Goal: Task Accomplishment & Management: Complete application form

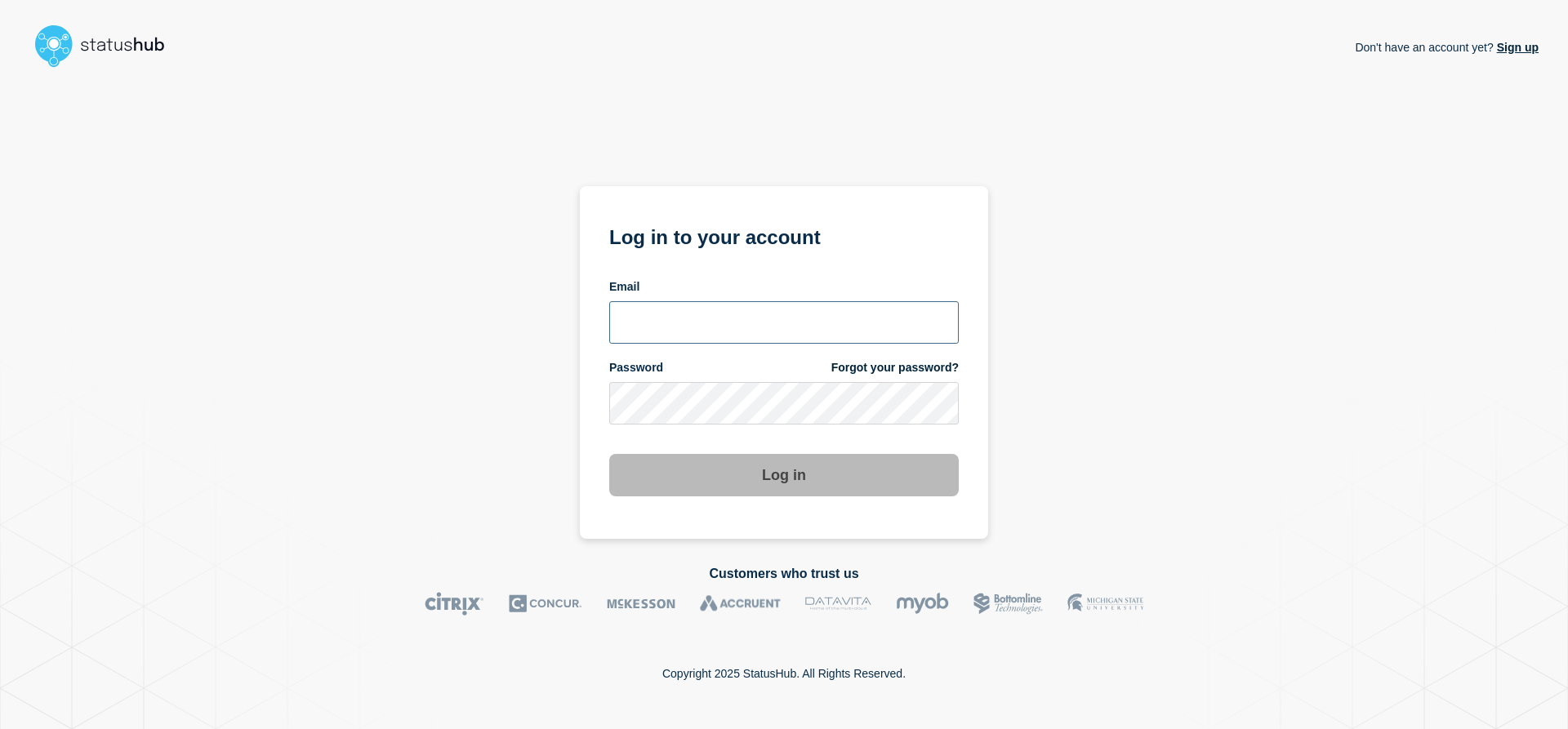
click at [651, 317] on input "email input" at bounding box center [784, 322] width 350 height 42
type input "navidad@msu.edu"
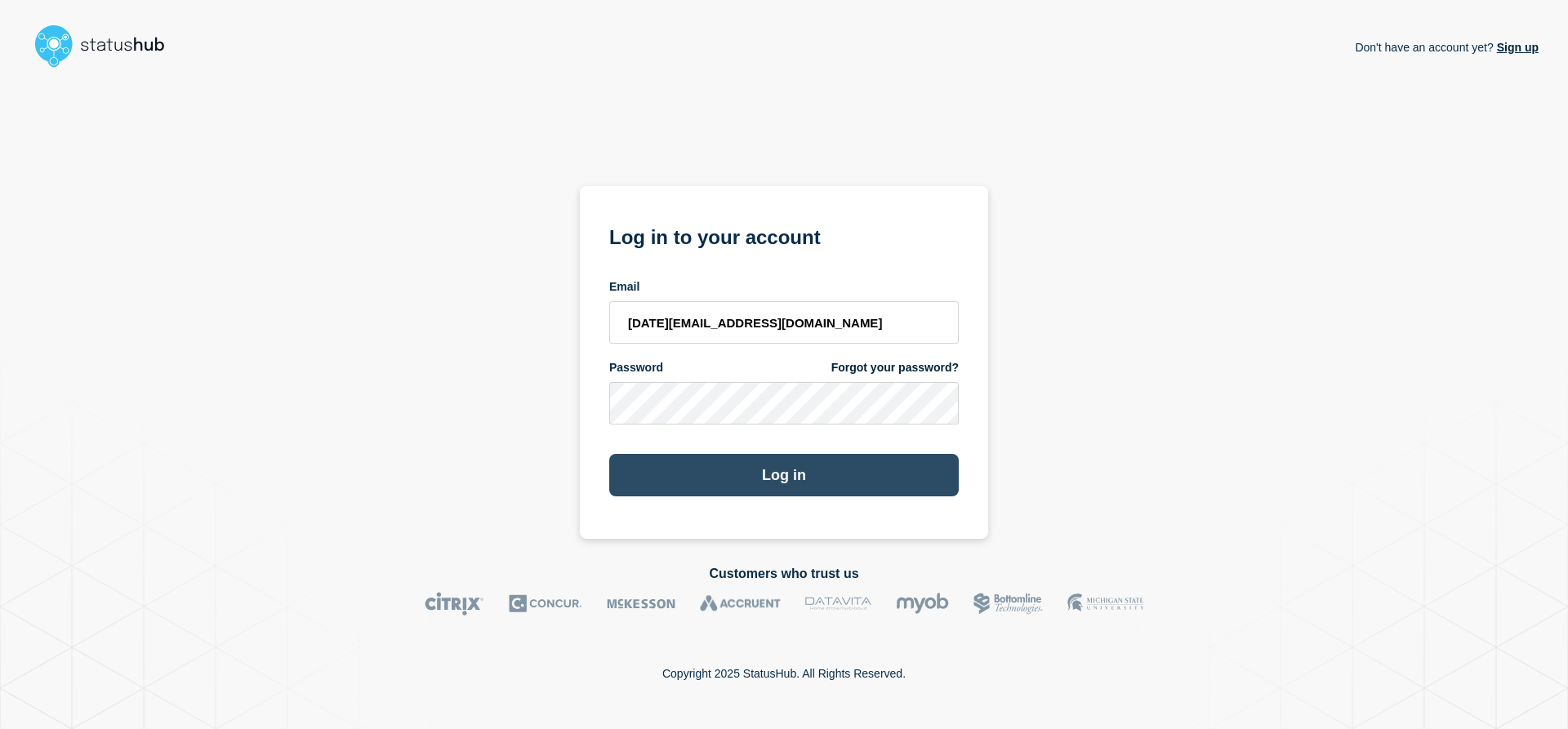
click at [743, 473] on button "Log in" at bounding box center [784, 474] width 350 height 42
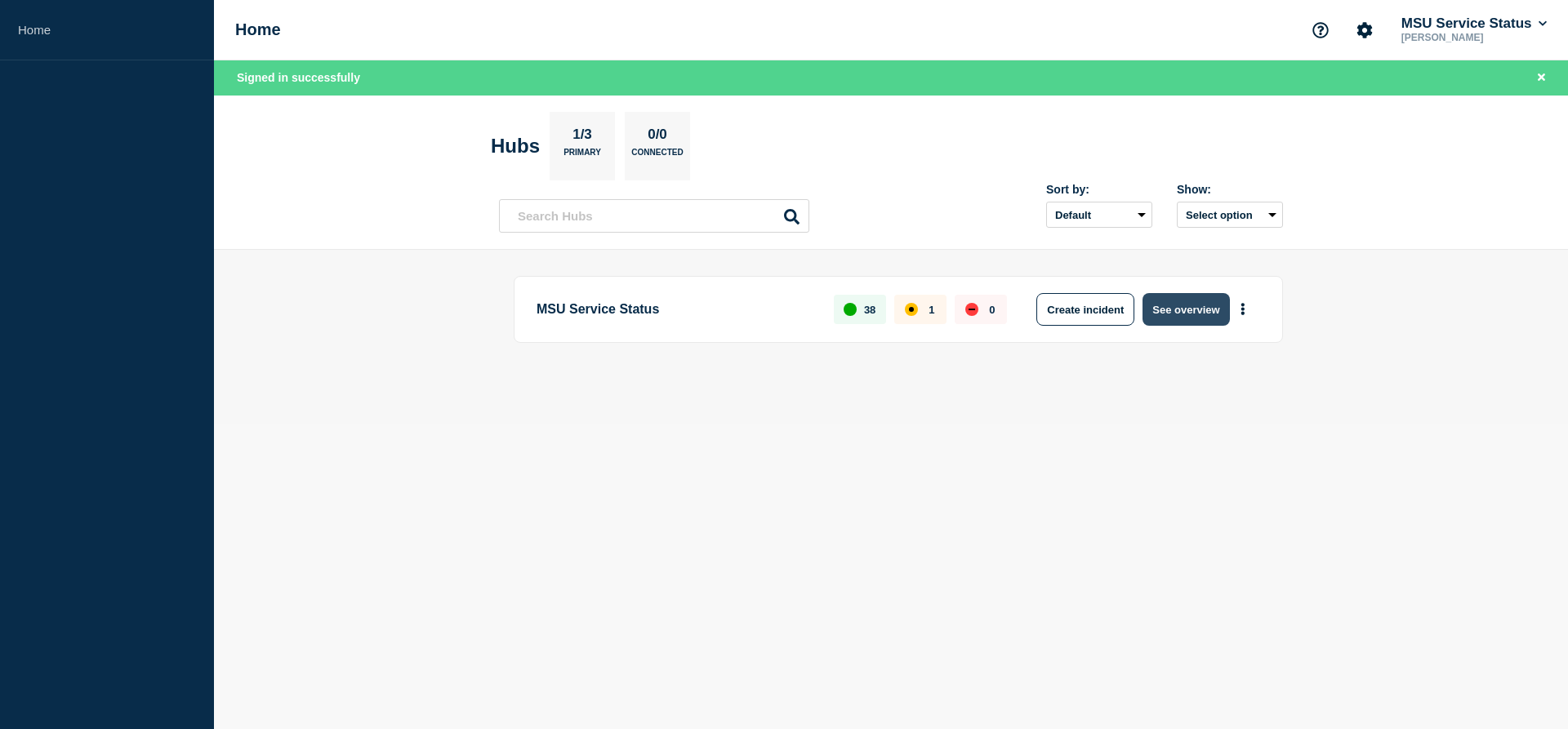
click at [1195, 313] on button "See overview" at bounding box center [1185, 309] width 87 height 32
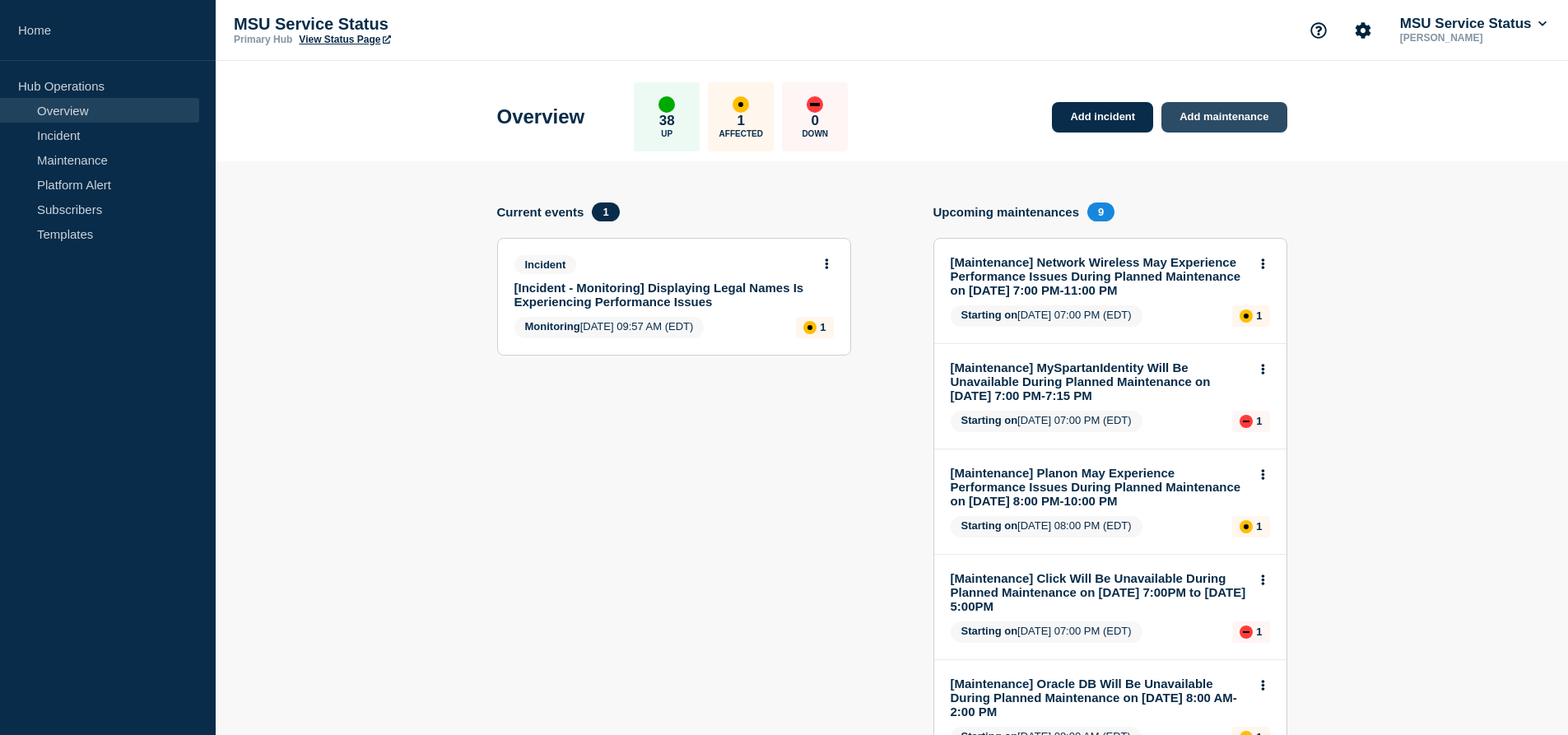
click at [1213, 111] on link "Add maintenance" at bounding box center [1224, 118] width 125 height 31
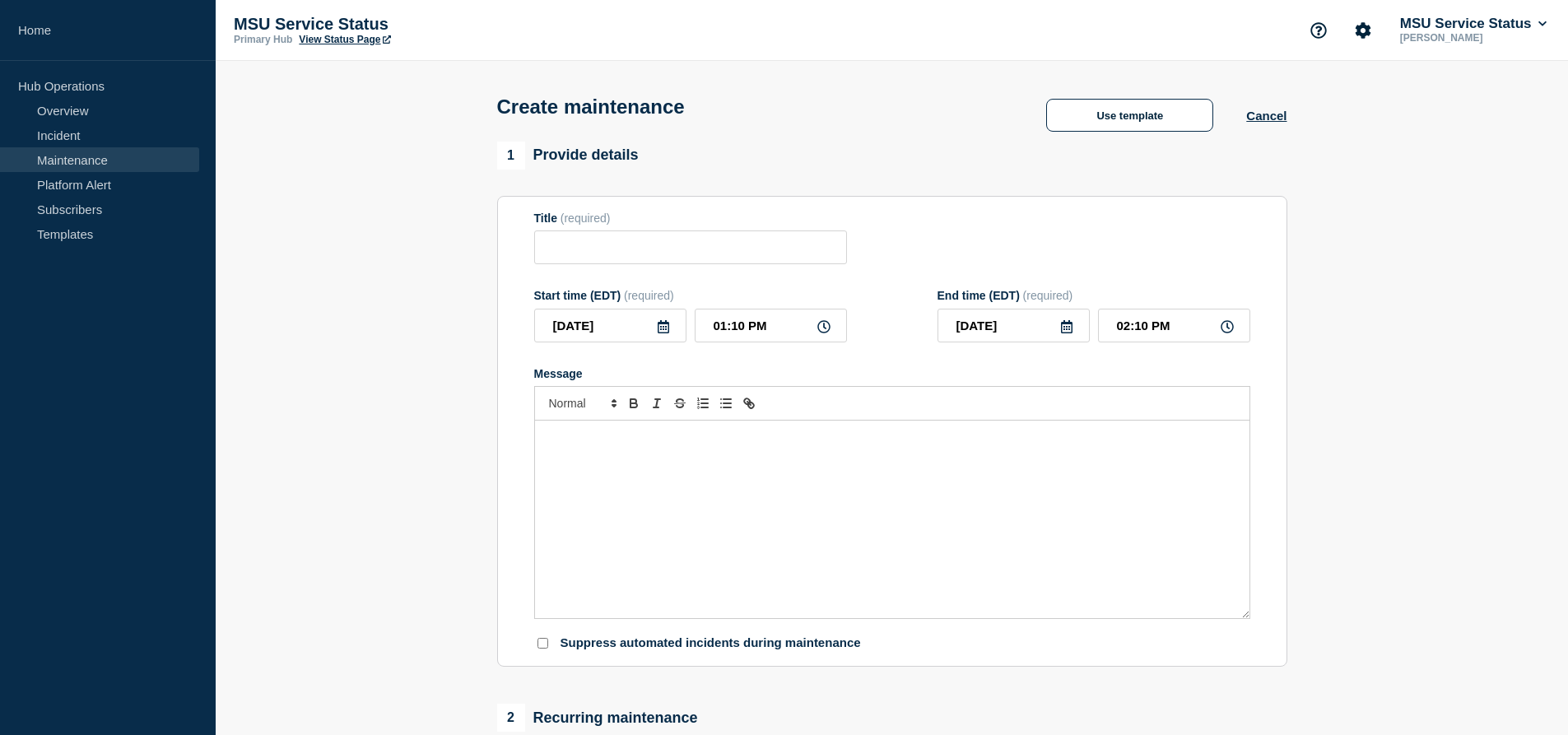
click at [767, 517] on div "Message" at bounding box center [892, 519] width 715 height 198
click at [648, 328] on input "[DATE]" at bounding box center [610, 325] width 153 height 33
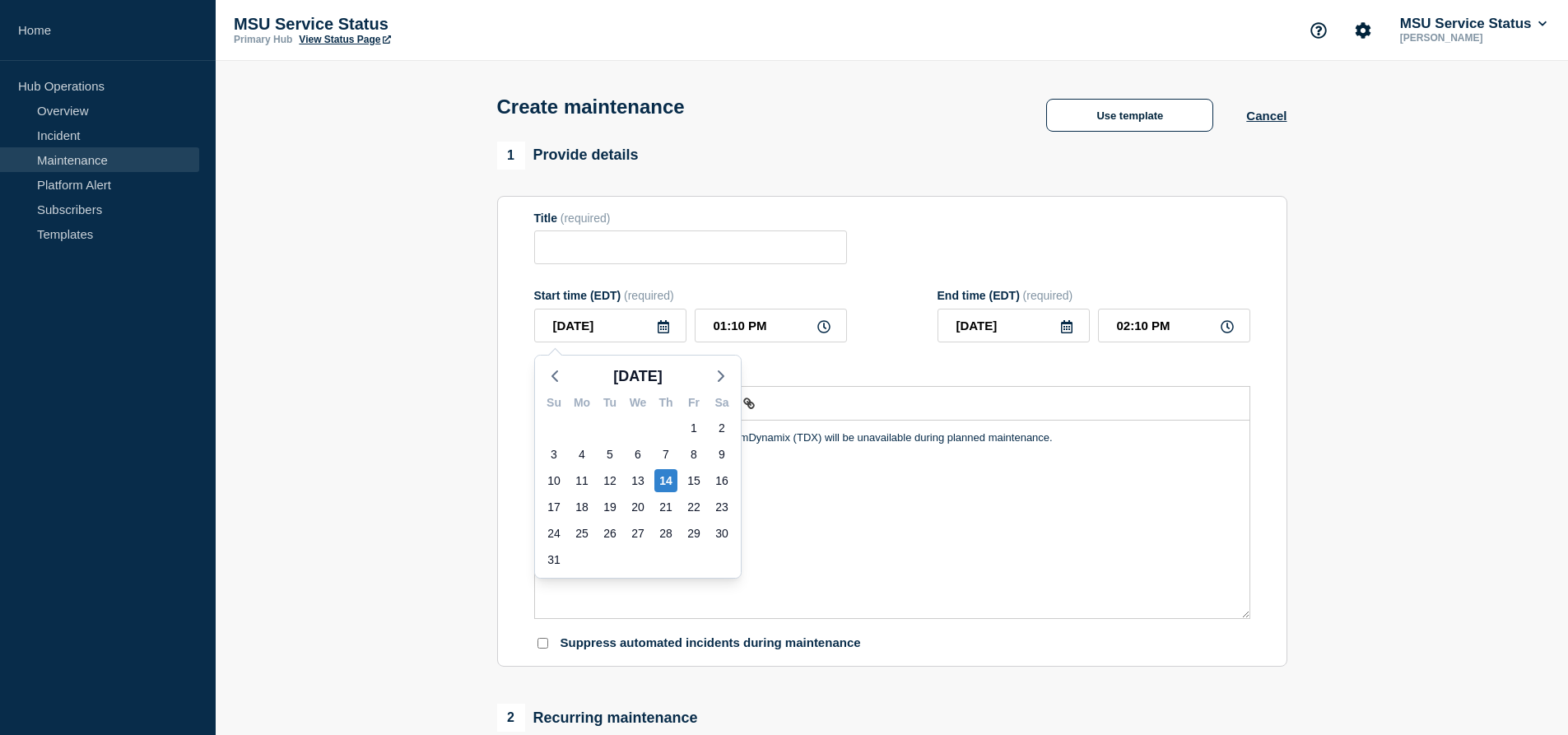
click at [662, 331] on icon at bounding box center [663, 326] width 14 height 14
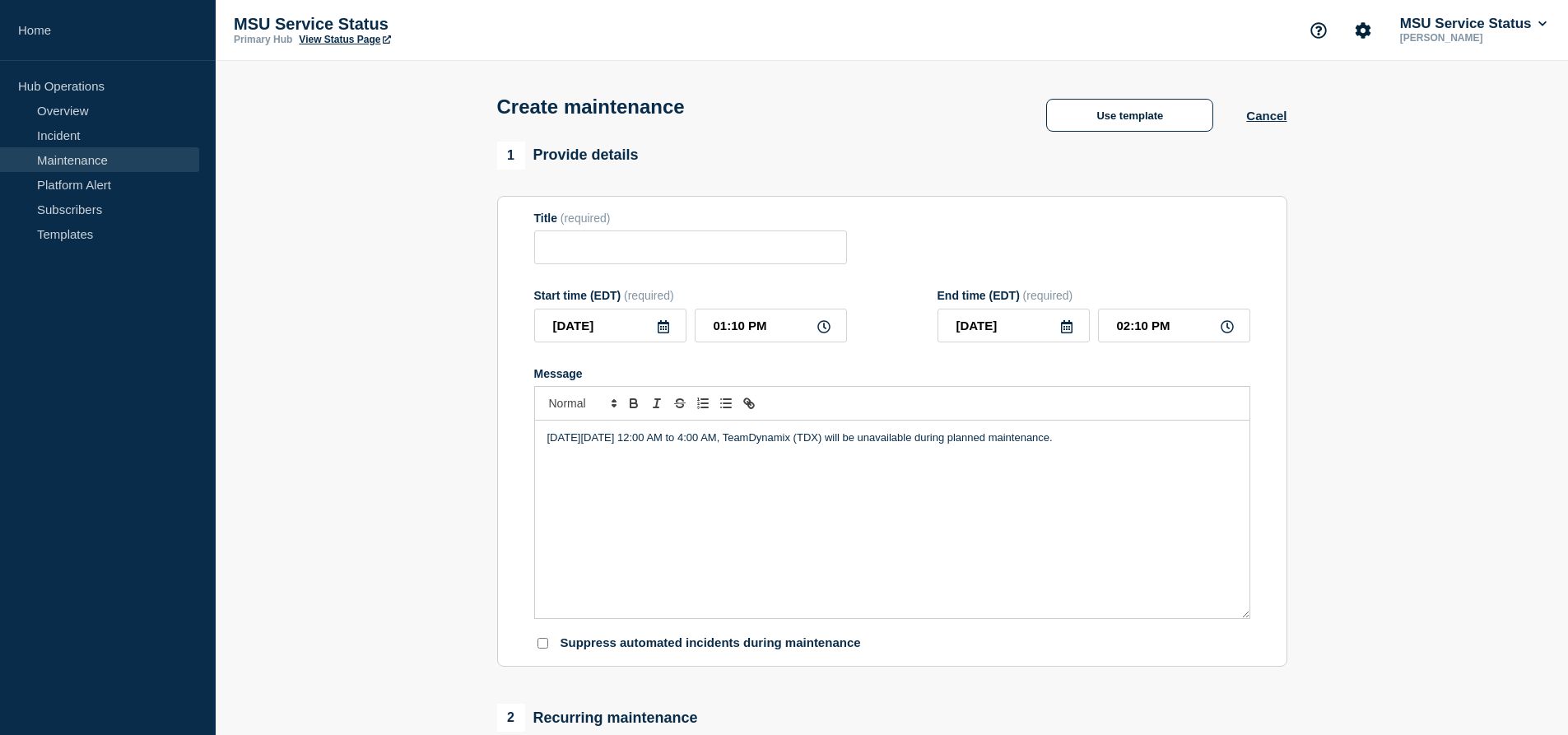
click at [666, 331] on icon at bounding box center [663, 326] width 12 height 14
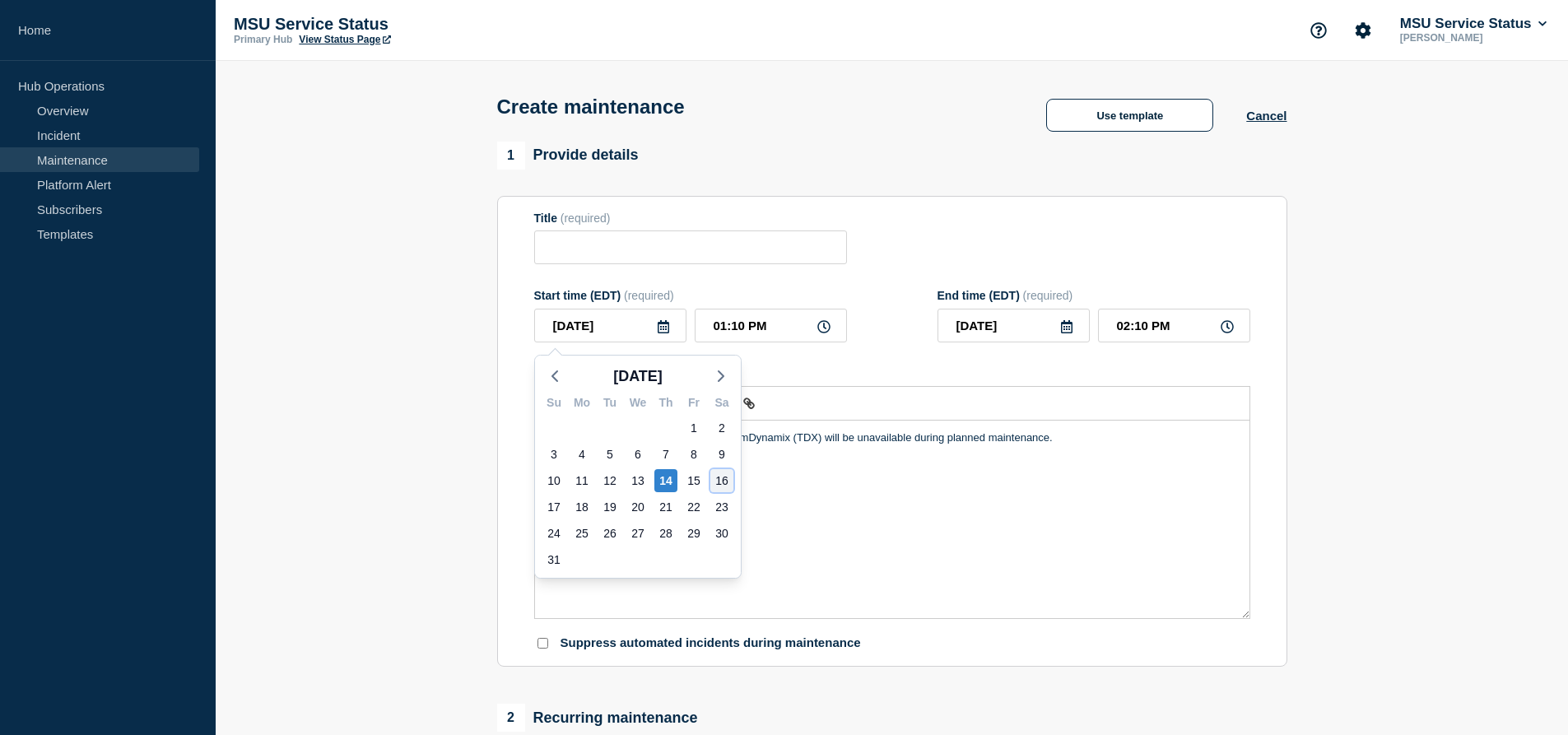
click at [724, 485] on div "16" at bounding box center [722, 481] width 23 height 24
type input "[DATE]"
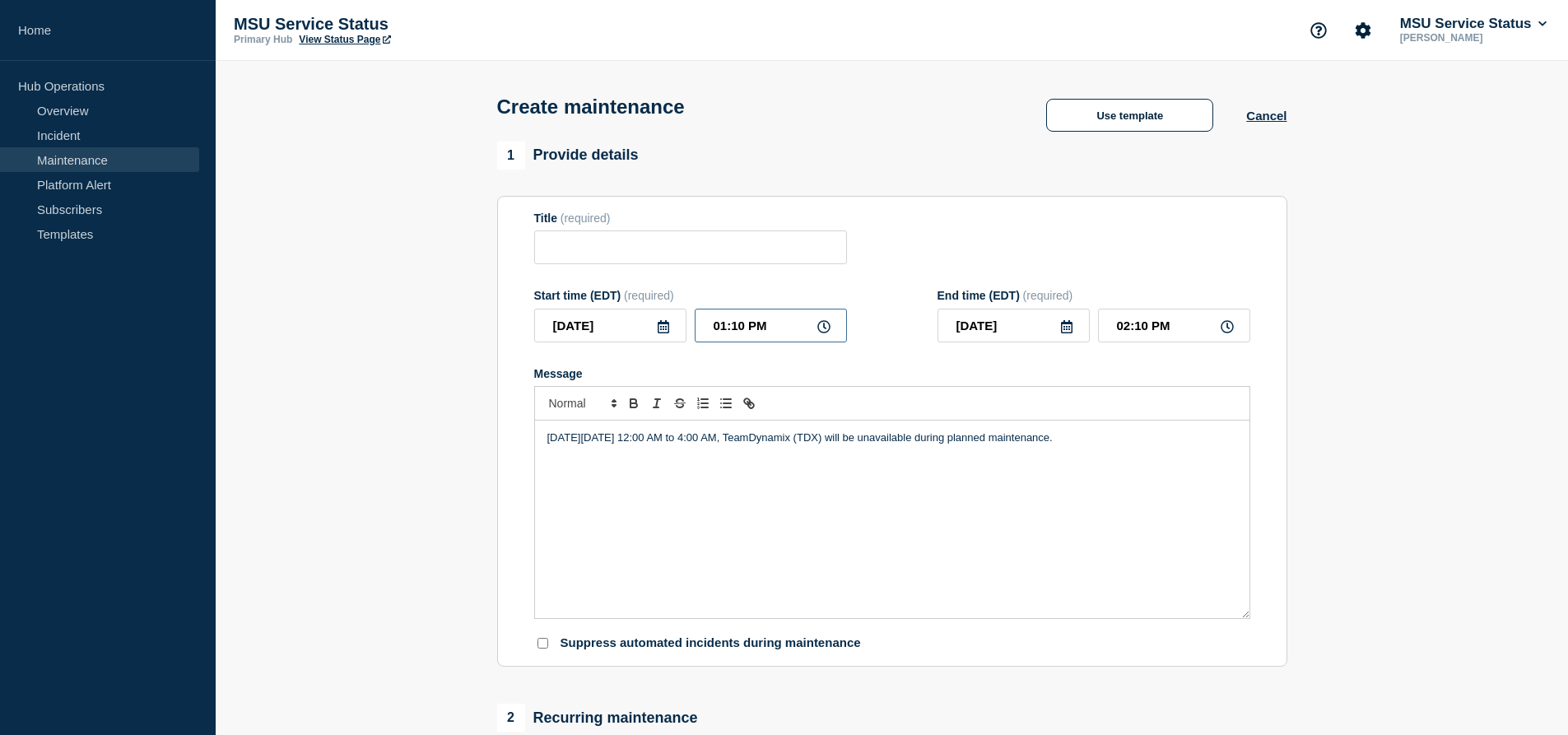
click at [729, 334] on input "01:10 PM" at bounding box center [771, 325] width 153 height 33
click at [728, 326] on input "01:10 PM" at bounding box center [771, 325] width 153 height 33
type input "12:10 PM"
type input "01:10 PM"
type input "12:00 PM"
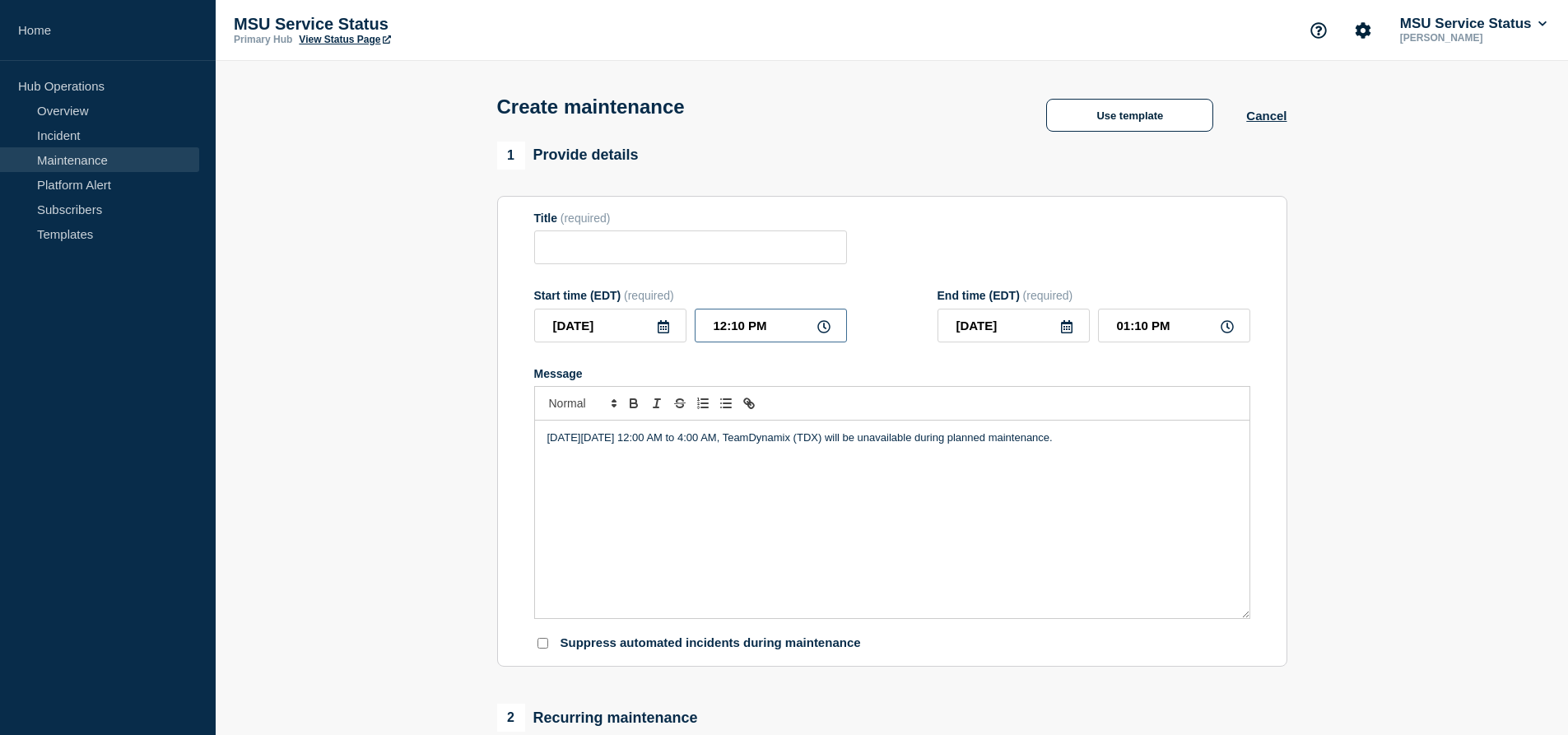
type input "01:00 PM"
type input "12:00 AM"
click at [1128, 333] on input "01:00 AM" at bounding box center [1174, 325] width 153 height 33
type input "04:00 AM"
click at [643, 248] on input "Title" at bounding box center [690, 247] width 313 height 33
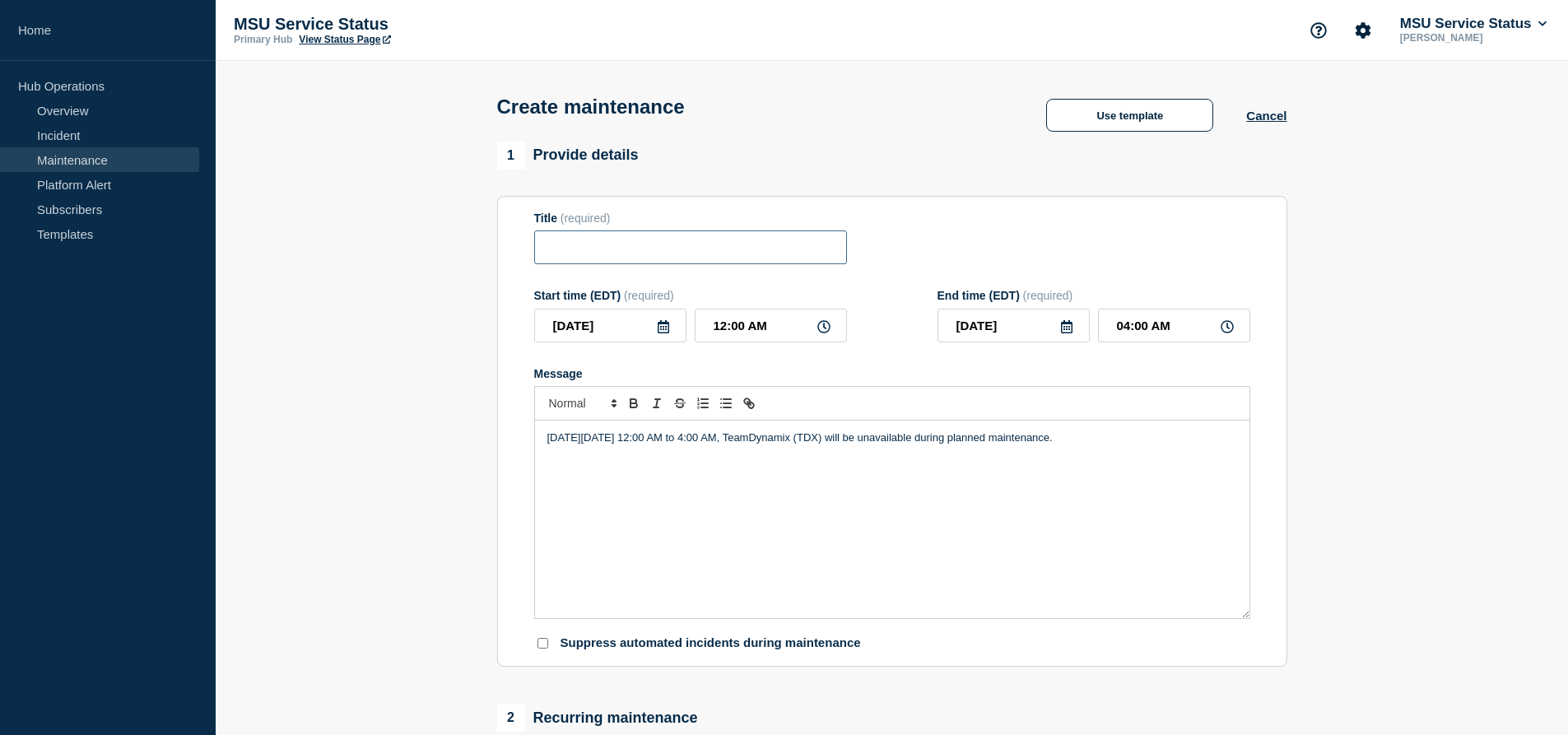
paste input "[Maintenance] TeamDynamix (TDX) Will Be Unavailable During Planned Maintenance …"
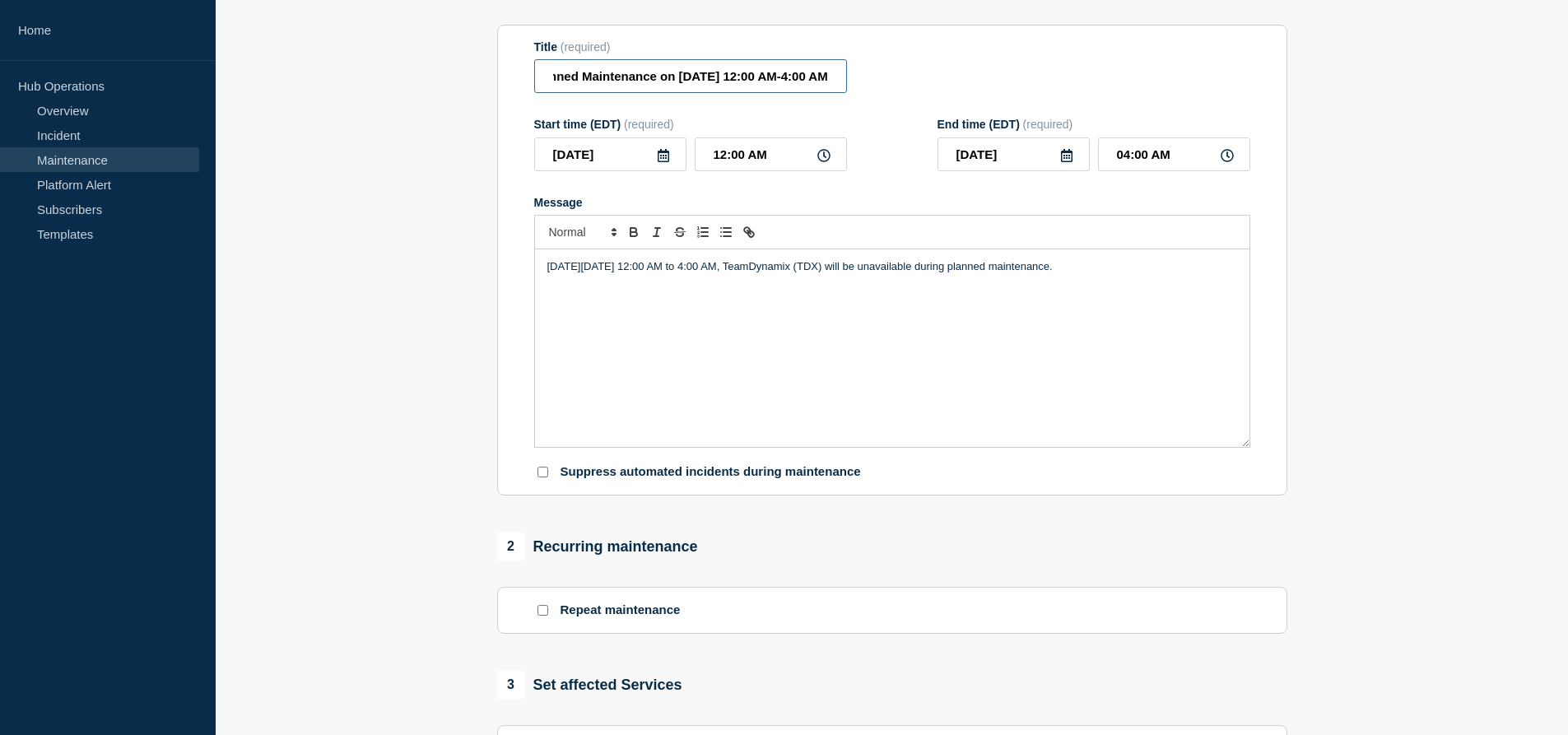
scroll to position [221, 0]
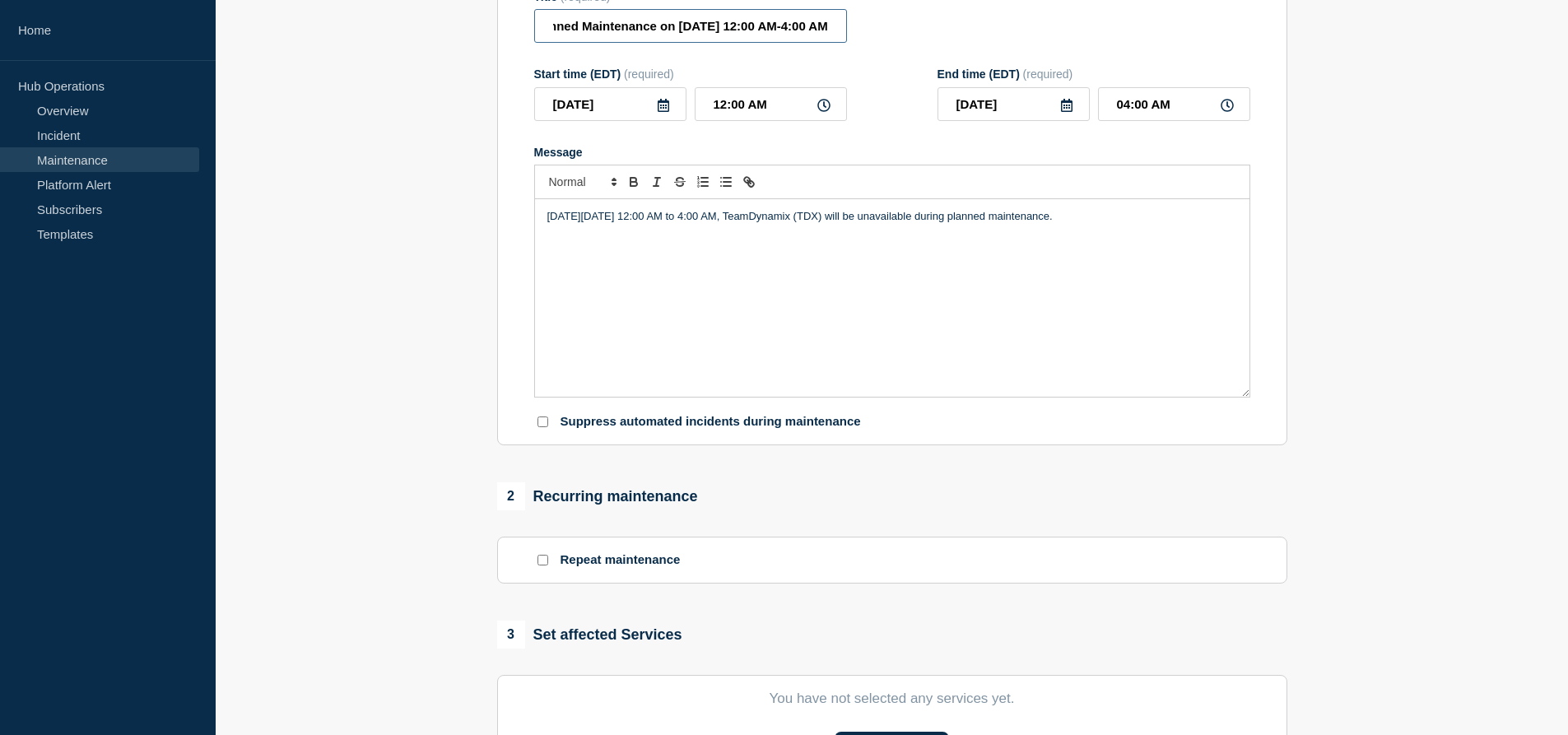
type input "[Maintenance] TeamDynamix (TDX) Will Be Unavailable During Planned Maintenance …"
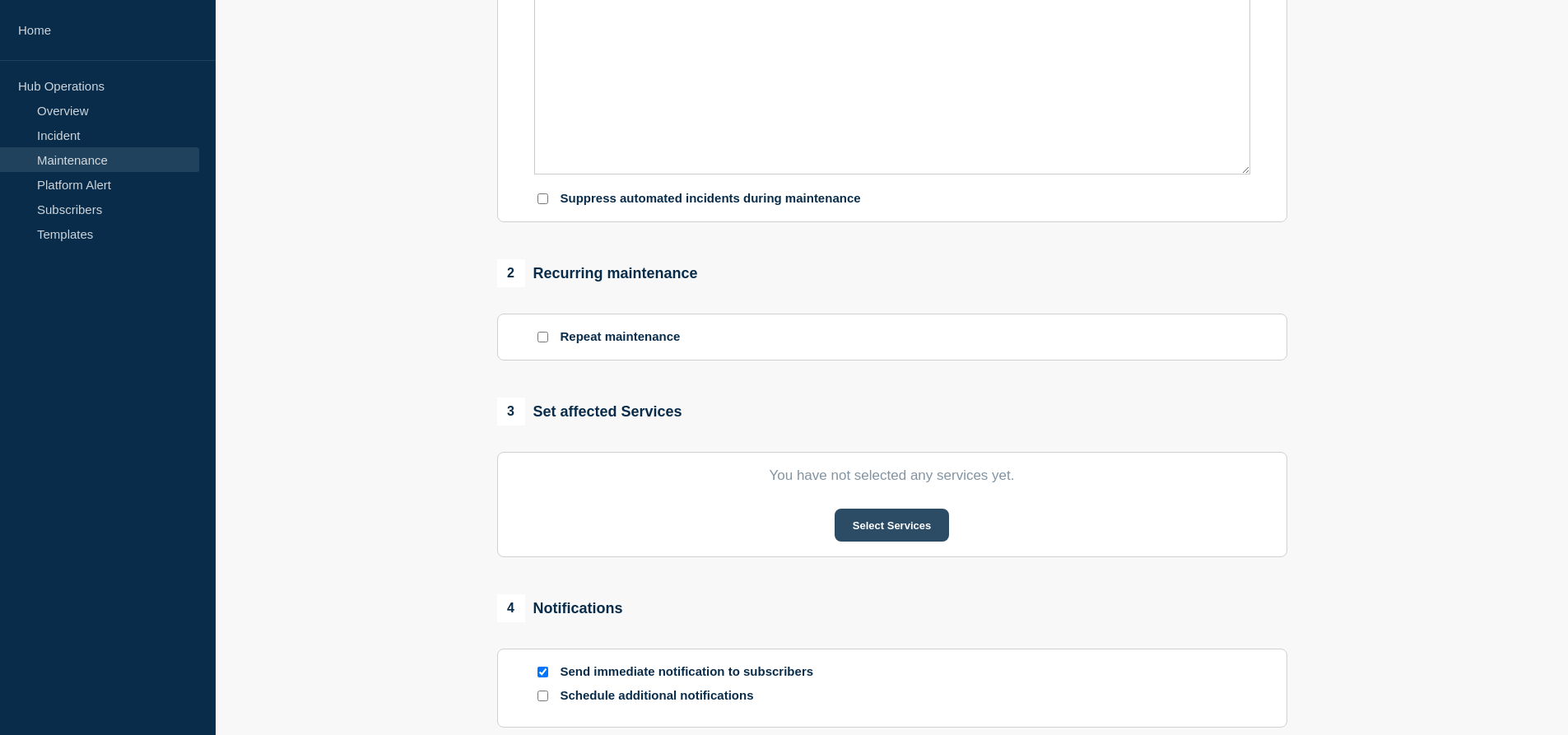
click at [870, 523] on button "Select Services" at bounding box center [892, 525] width 115 height 33
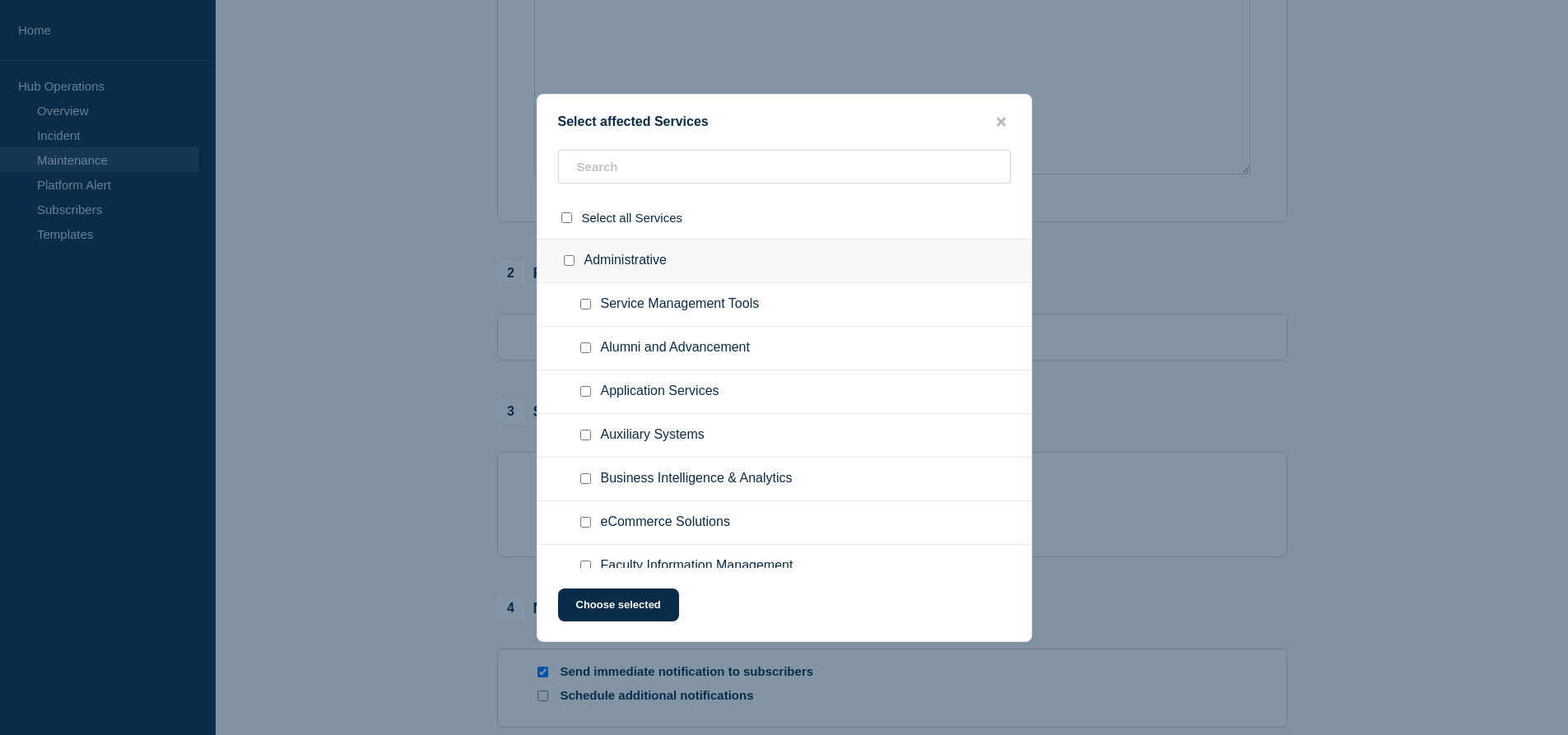
click at [685, 308] on span "Service Management Tools" at bounding box center [681, 305] width 159 height 16
click at [583, 315] on ul "Service Management Tools" at bounding box center [784, 305] width 494 height 43
click at [583, 309] on input "Service Management Tools checkbox" at bounding box center [586, 305] width 11 height 11
checkbox input "true"
click at [642, 605] on button "Choose selected" at bounding box center [619, 605] width 121 height 33
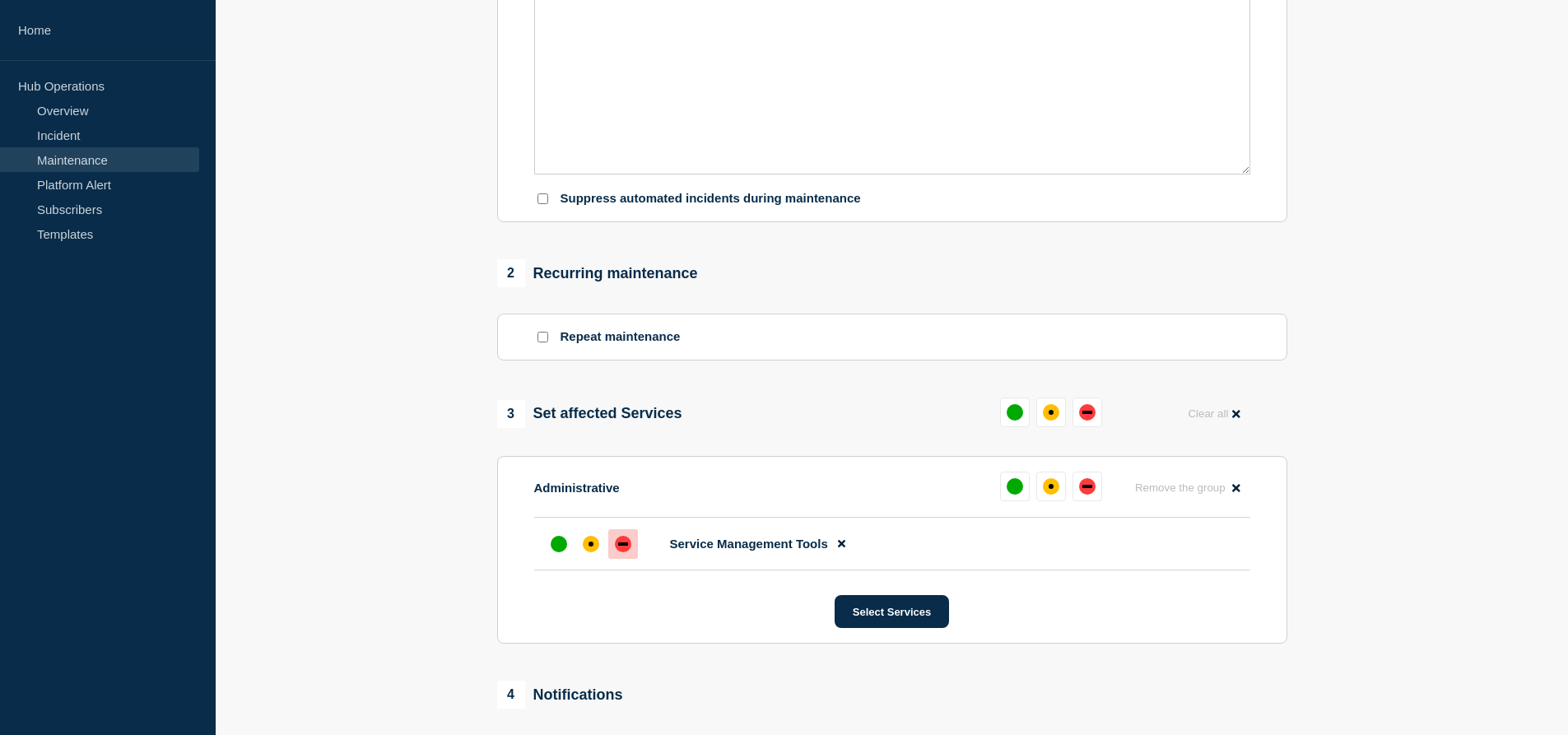
click at [621, 536] on div at bounding box center [623, 544] width 30 height 30
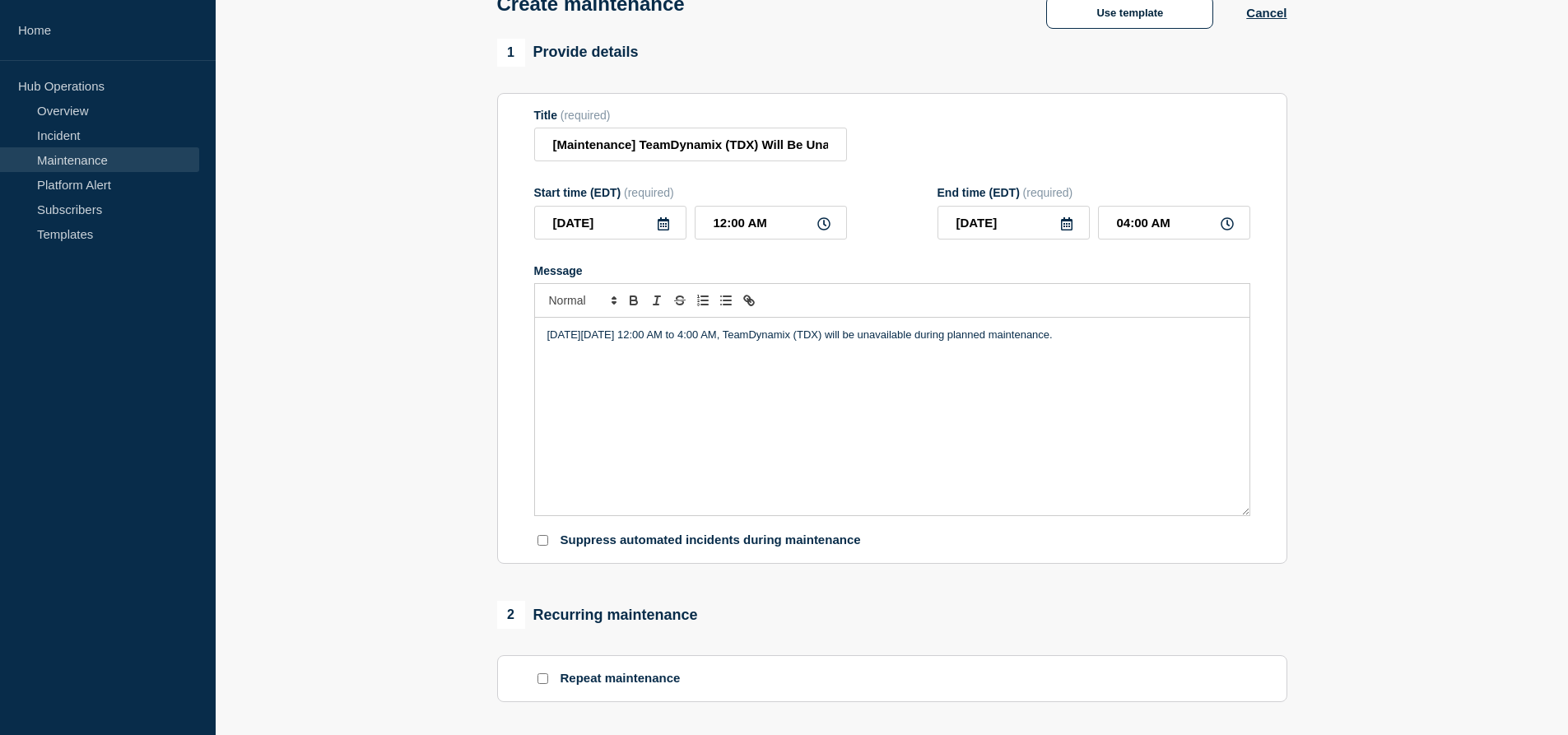
scroll to position [98, 0]
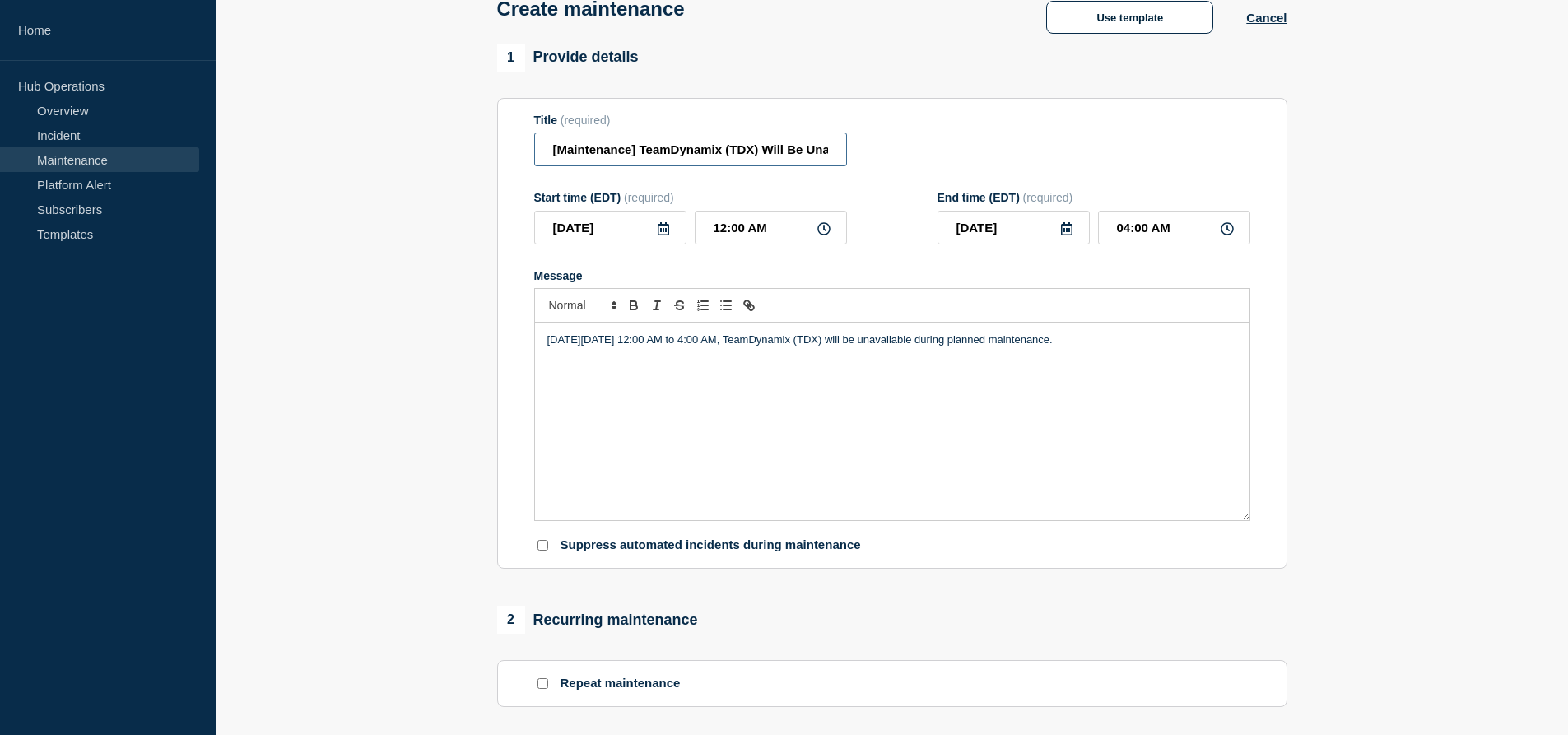
click at [812, 155] on input "[Maintenance] TeamDynamix (TDX) Will Be Unavailable During Planned Maintenance …" at bounding box center [690, 149] width 313 height 33
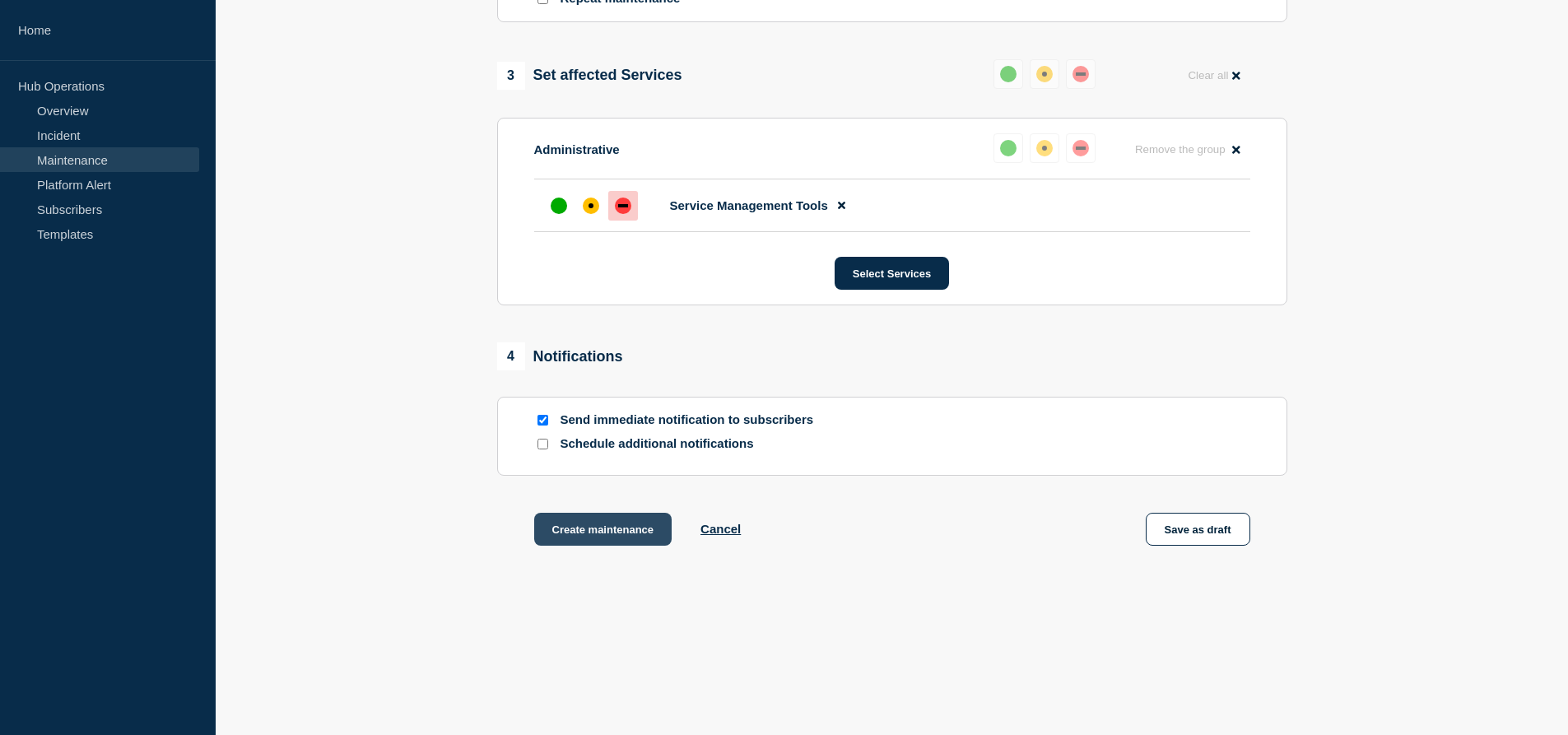
scroll to position [0, 0]
click at [583, 514] on button "Create maintenance" at bounding box center [603, 529] width 138 height 33
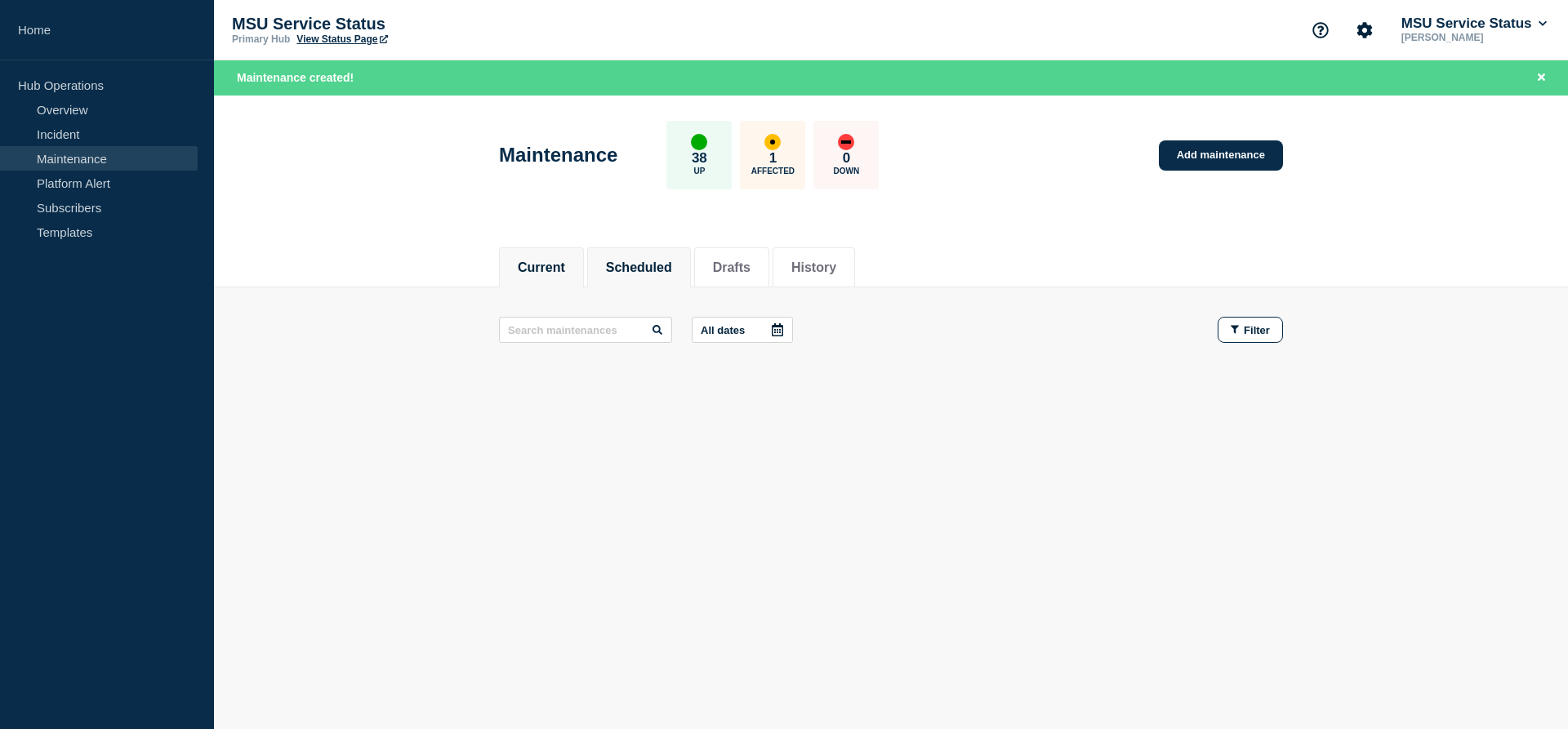
click at [666, 279] on li "Scheduled" at bounding box center [639, 267] width 104 height 40
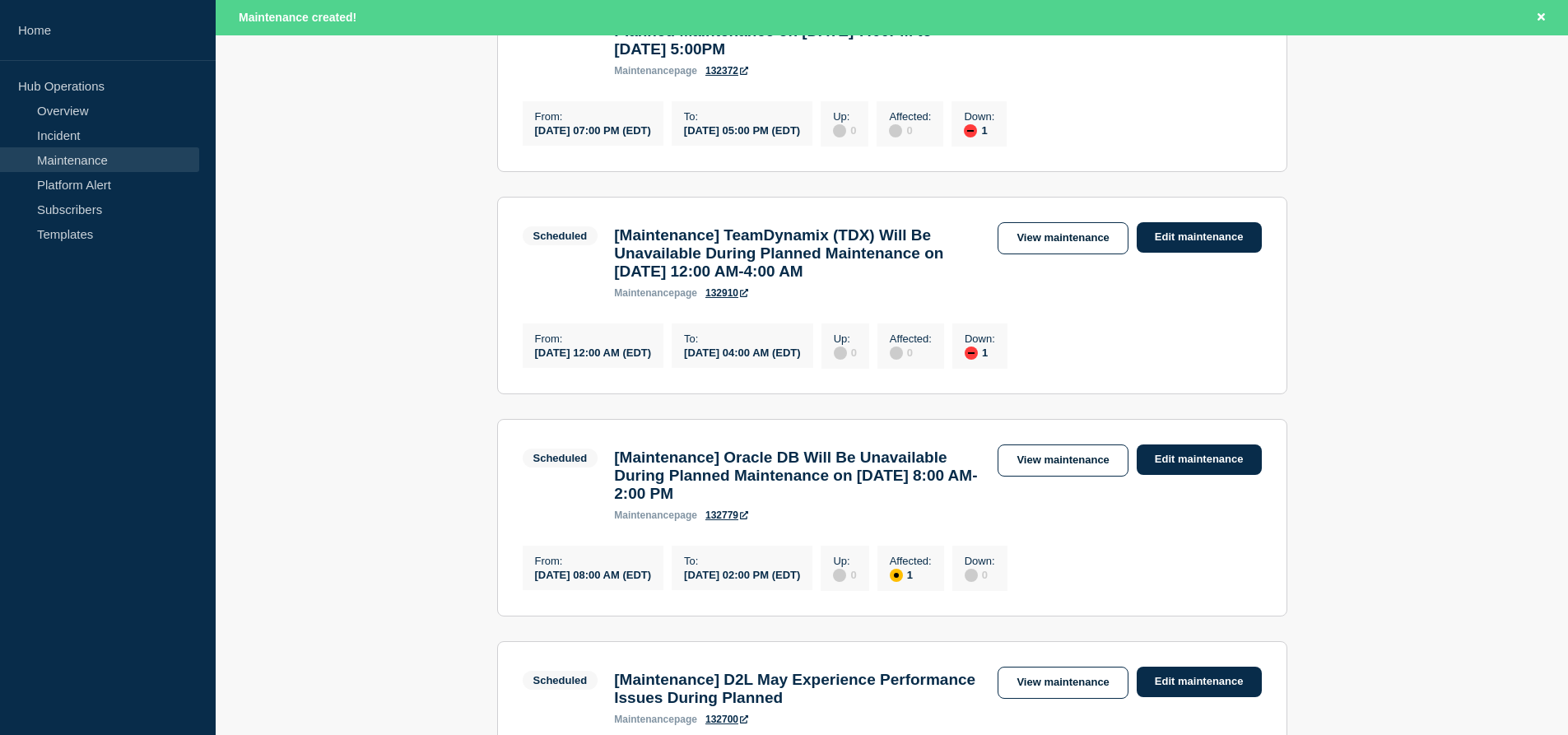
scroll to position [1071, 0]
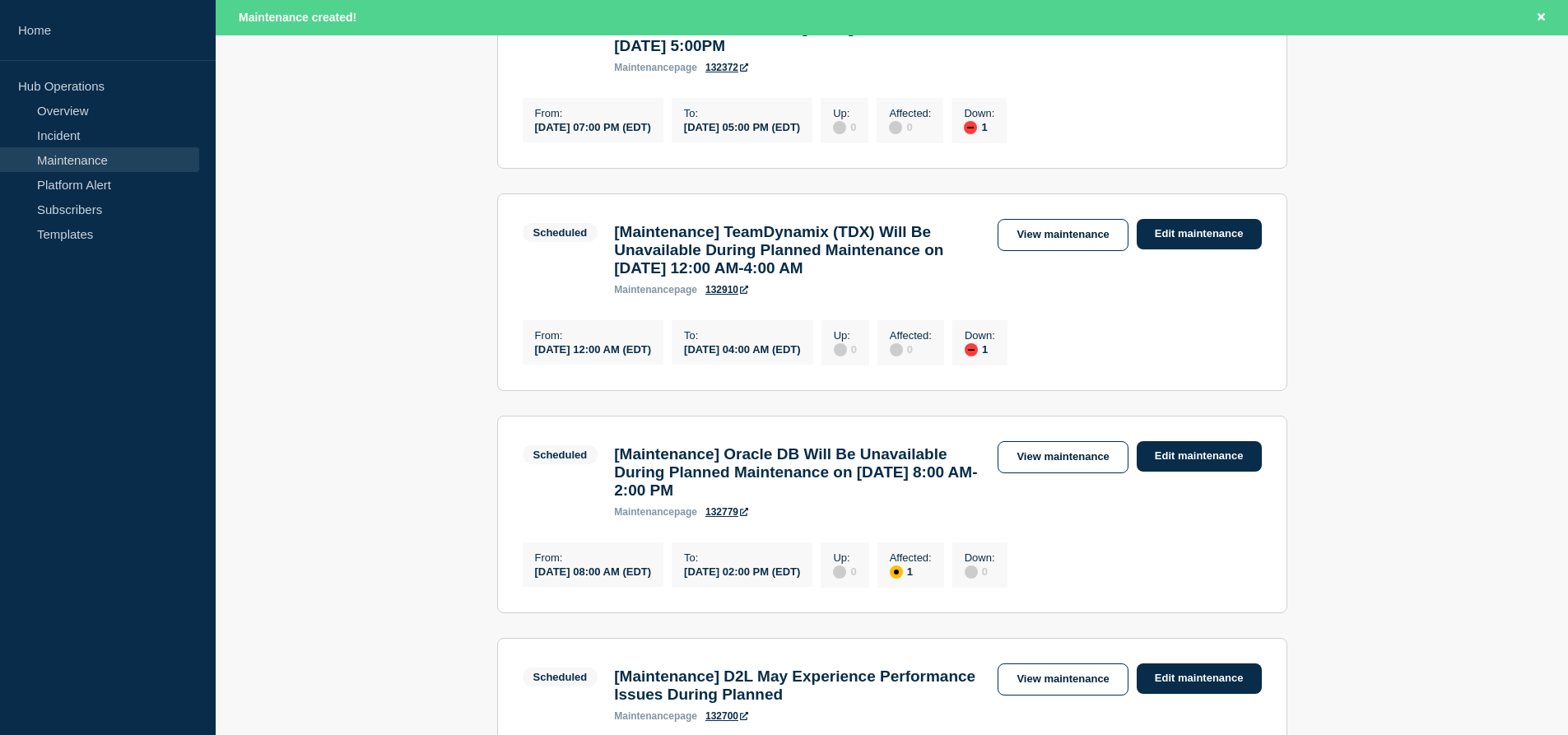
click at [716, 296] on link "132910" at bounding box center [727, 289] width 42 height 12
